Goal: Information Seeking & Learning: Learn about a topic

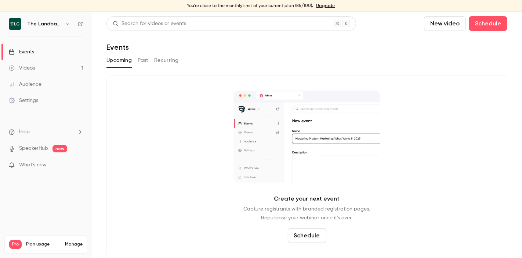
click at [37, 75] on link "Videos 1" at bounding box center [46, 68] width 92 height 16
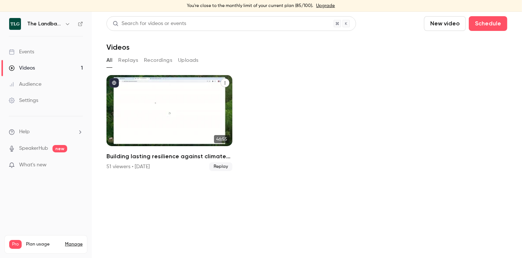
click at [129, 166] on div "51 viewers • [DATE]" at bounding box center [128, 166] width 43 height 7
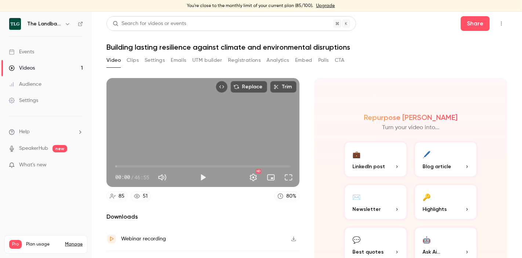
scroll to position [38, 0]
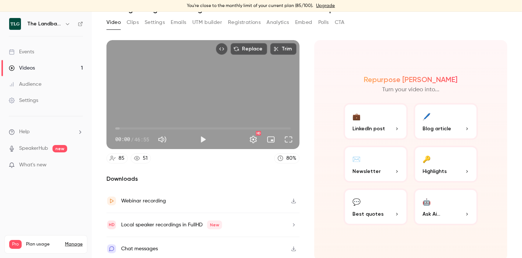
click at [141, 158] on link "51" at bounding box center [141, 158] width 20 height 10
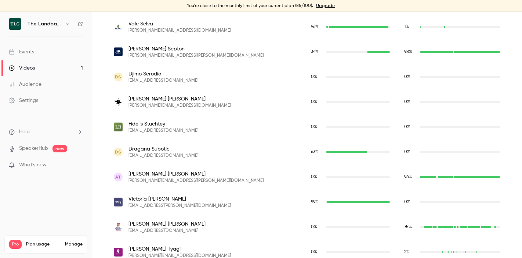
scroll to position [2105, 0]
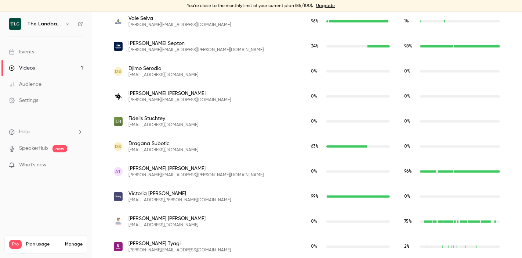
click at [152, 166] on span "[PERSON_NAME]" at bounding box center [196, 168] width 135 height 7
click at [118, 173] on span "AT" at bounding box center [119, 171] width 6 height 7
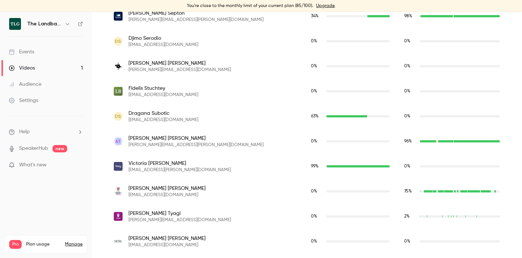
scroll to position [2133, 0]
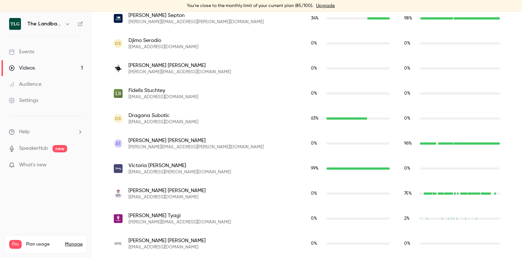
click at [122, 146] on div "AT [PERSON_NAME] [PERSON_NAME][EMAIL_ADDRESS][PERSON_NAME][DOMAIN_NAME]" at bounding box center [205, 143] width 183 height 13
click at [146, 139] on span "[PERSON_NAME]" at bounding box center [196, 140] width 135 height 7
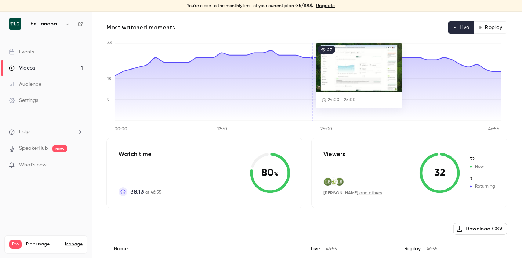
scroll to position [0, 0]
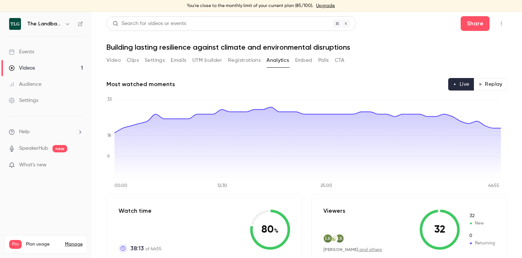
click at [247, 62] on button "Registrations" at bounding box center [244, 60] width 33 height 12
